Goal: Find specific page/section: Find specific page/section

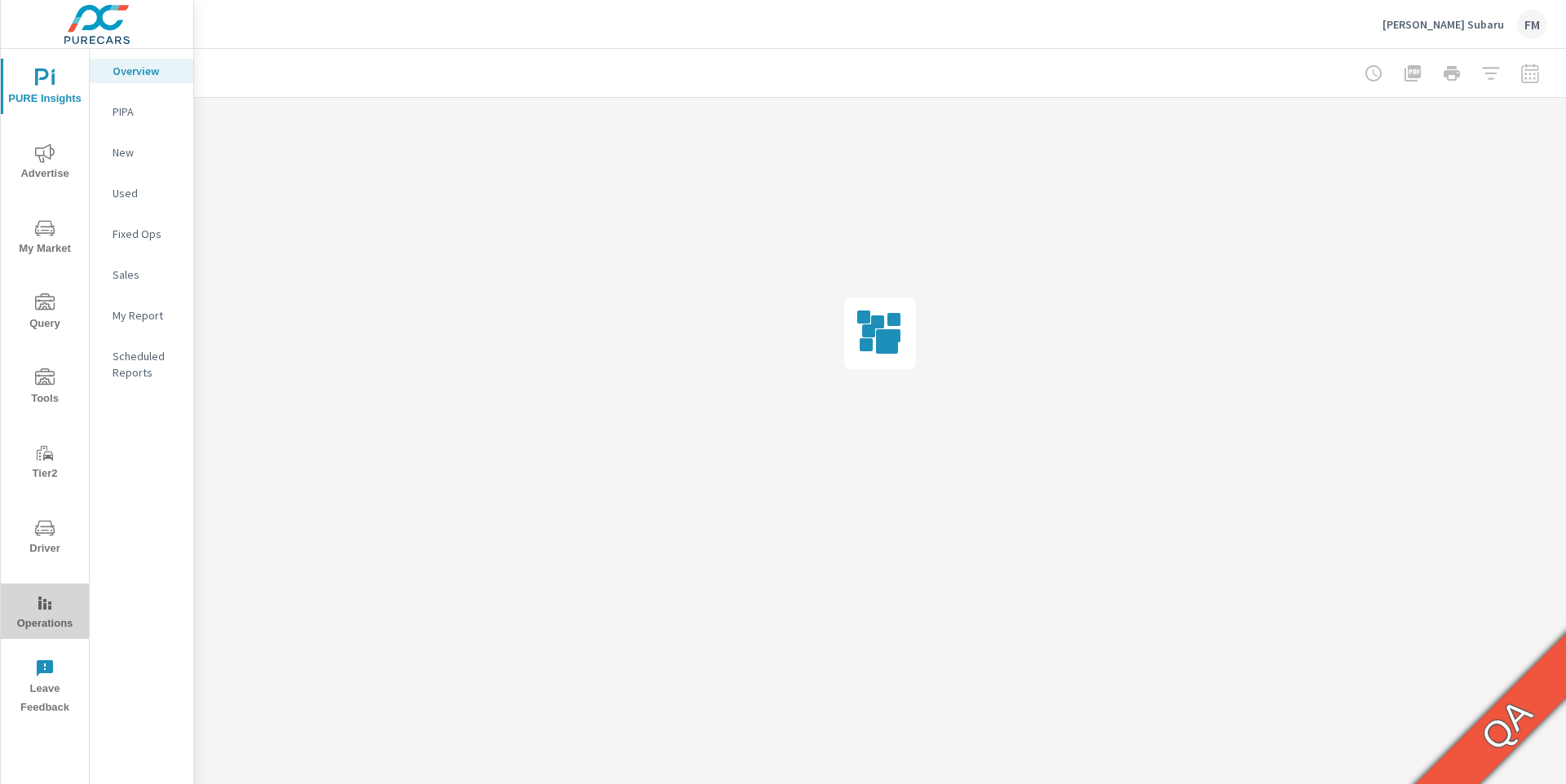
click at [41, 600] on icon "nav menu" at bounding box center [45, 603] width 20 height 20
